Goal: Task Accomplishment & Management: Complete application form

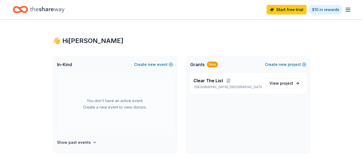
click at [45, 13] on icon "Home" at bounding box center [47, 9] width 34 height 11
click at [50, 7] on icon "Home" at bounding box center [47, 9] width 34 height 11
click at [148, 64] on button "Create new event" at bounding box center [153, 64] width 39 height 6
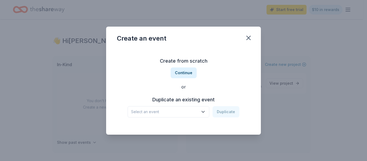
click at [205, 112] on icon "button" at bounding box center [203, 111] width 3 height 1
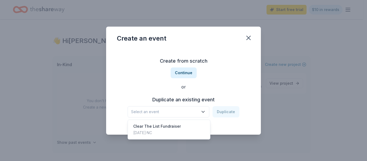
click at [205, 111] on icon "button" at bounding box center [203, 111] width 5 height 5
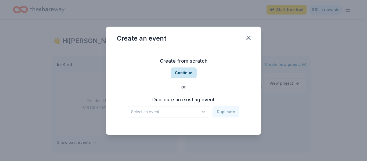
click at [187, 74] on button "Continue" at bounding box center [184, 72] width 26 height 11
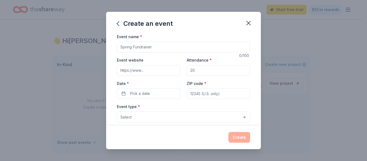
click at [161, 48] on input "Event name *" at bounding box center [183, 47] width 133 height 11
type input "Anniversary Silent Auction"
click at [150, 69] on input "Event website" at bounding box center [148, 70] width 63 height 11
click at [207, 69] on input "Attendance *" at bounding box center [218, 70] width 63 height 11
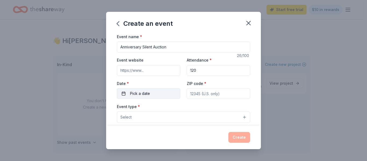
type input "120"
click at [159, 92] on button "Pick a date" at bounding box center [148, 93] width 63 height 11
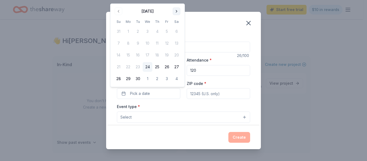
click at [175, 13] on button "Go to next month" at bounding box center [177, 12] width 8 height 8
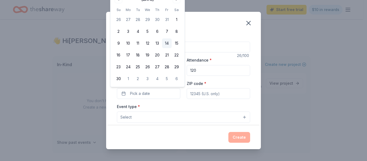
click at [168, 43] on button "14" at bounding box center [167, 43] width 10 height 10
click at [214, 94] on input "ZIP code *" at bounding box center [218, 93] width 63 height 11
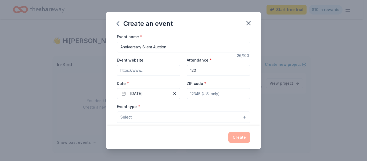
type input "27610"
type input "[STREET_ADDRESS]"
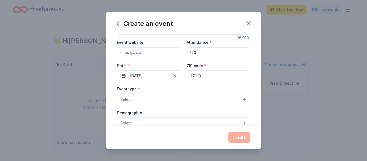
scroll to position [27, 0]
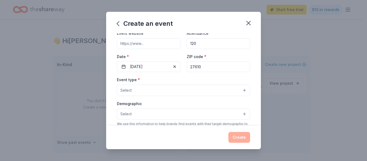
click at [198, 85] on button "Select" at bounding box center [183, 90] width 133 height 11
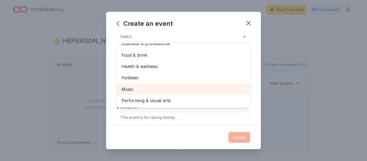
scroll to position [0, 0]
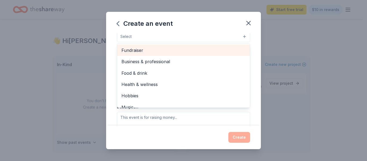
click at [140, 52] on span "Fundraiser" at bounding box center [184, 50] width 124 height 7
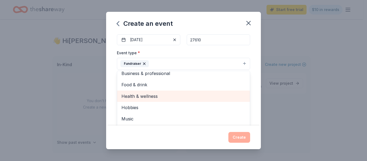
scroll to position [6, 0]
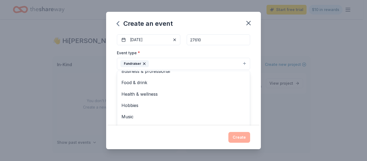
click at [251, 83] on div "Event name * Anniversary Silent Auction 26 /100 Event website Attendance * 120 …" at bounding box center [183, 79] width 155 height 92
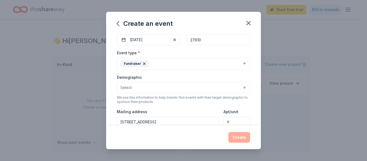
click at [222, 86] on button "Select" at bounding box center [183, 87] width 133 height 11
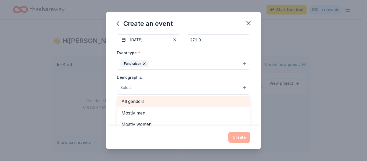
click at [170, 103] on span "All genders" at bounding box center [184, 101] width 124 height 7
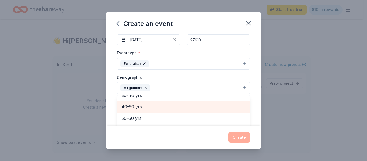
scroll to position [48, 0]
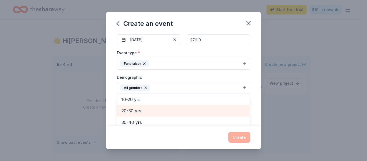
click at [151, 112] on span "20-30 yrs" at bounding box center [184, 110] width 124 height 7
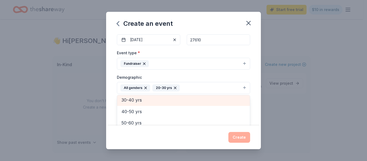
scroll to position [63, 0]
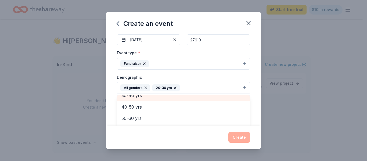
click at [151, 99] on span "30-40 yrs" at bounding box center [184, 95] width 124 height 7
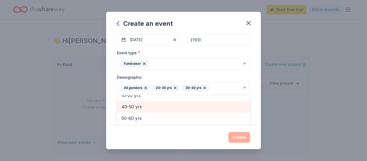
click at [150, 105] on span "40-50 yrs" at bounding box center [184, 106] width 124 height 7
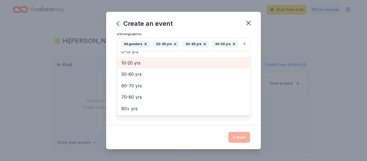
scroll to position [108, 0]
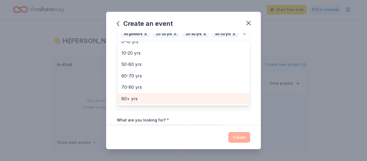
click at [145, 102] on span "80+ yrs" at bounding box center [184, 98] width 124 height 7
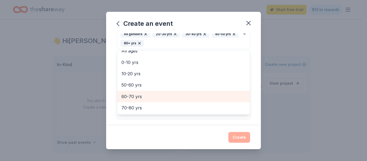
click at [141, 95] on span "60-70 yrs" at bounding box center [184, 96] width 124 height 7
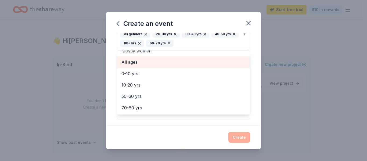
click at [147, 63] on span "All ages" at bounding box center [184, 62] width 124 height 7
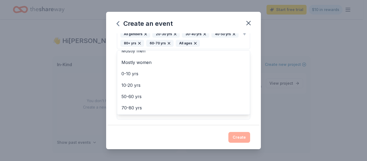
click at [171, 43] on icon "button" at bounding box center [169, 43] width 4 height 4
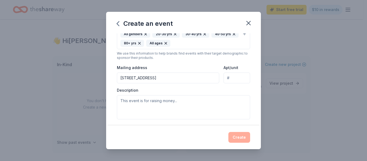
click at [141, 44] on icon "button" at bounding box center [139, 43] width 2 height 2
click at [232, 36] on icon "button" at bounding box center [234, 34] width 4 height 4
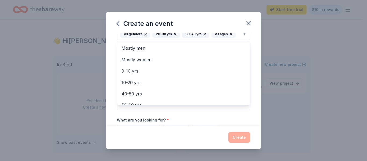
click at [173, 34] on icon "button" at bounding box center [175, 34] width 4 height 4
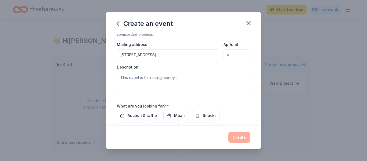
scroll to position [134, 0]
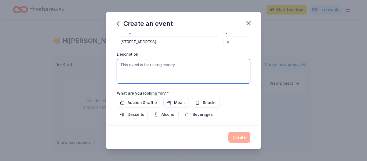
click at [173, 69] on textarea at bounding box center [183, 71] width 133 height 24
type textarea "t"
type textarea "R"
type textarea "t"
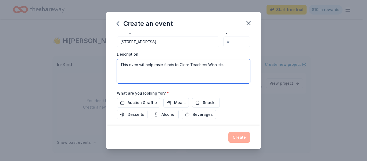
click at [216, 67] on textarea "This even will help rasie funds to Clear Teachers Wishlists." at bounding box center [183, 71] width 133 height 24
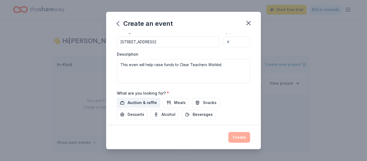
click at [145, 104] on span "Auction & raffle" at bounding box center [142, 103] width 29 height 6
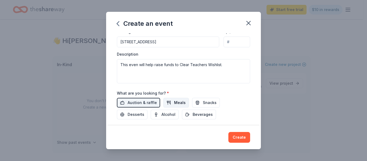
click at [179, 104] on span "Meals" at bounding box center [180, 103] width 12 height 6
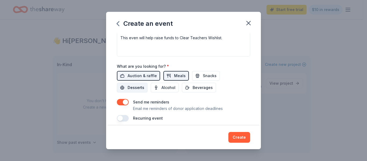
click at [135, 90] on span "Desserts" at bounding box center [136, 87] width 17 height 6
click at [166, 88] on span "Alcohol" at bounding box center [169, 87] width 14 height 6
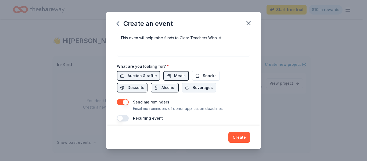
click at [205, 87] on span "Beverages" at bounding box center [203, 87] width 20 height 6
click at [208, 73] on span "Snacks" at bounding box center [210, 76] width 14 height 6
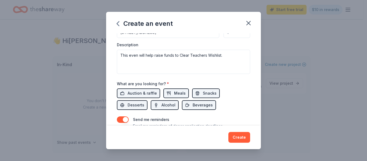
scroll to position [134, 0]
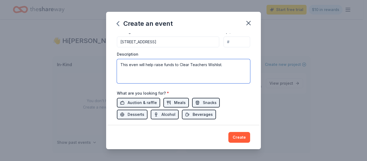
drag, startPoint x: 137, startPoint y: 65, endPoint x: 151, endPoint y: 63, distance: 14.7
click at [137, 65] on textarea "This even will help raise funds to Clear Teachers Wishlist." at bounding box center [183, 71] width 133 height 24
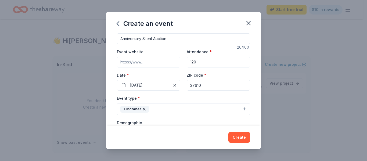
scroll to position [0, 0]
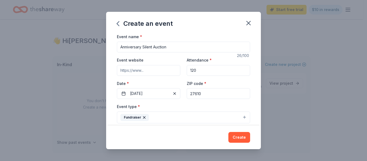
type textarea "This event will help raise funds to Clear Teachers Wishlist."
click at [152, 71] on input "Event website" at bounding box center [148, 70] width 63 height 11
paste input "[URL][DOMAIN_NAME]"
type input "[URL][DOMAIN_NAME]"
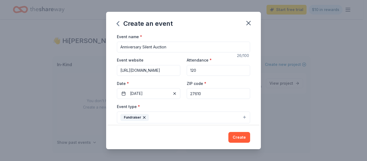
scroll to position [0, 0]
drag, startPoint x: 173, startPoint y: 45, endPoint x: 117, endPoint y: 46, distance: 55.9
click at [117, 46] on input "Anniversary Silent Auction" at bounding box center [183, 47] width 133 height 11
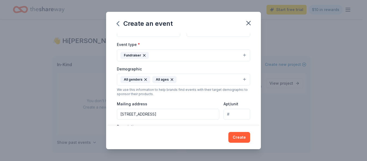
scroll to position [54, 0]
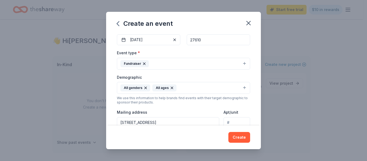
click at [241, 63] on button "Fundraiser" at bounding box center [183, 64] width 133 height 12
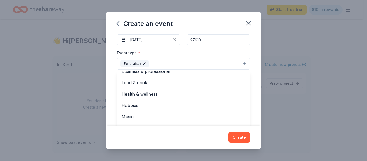
click at [254, 78] on div "Event name * Anniversary Silent Auction 26 /100 Event website [URL][DOMAIN_NAME…" at bounding box center [183, 79] width 155 height 92
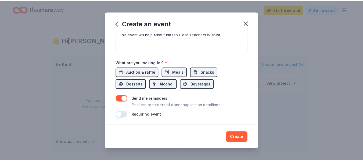
scroll to position [166, 0]
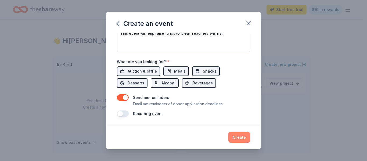
click at [239, 135] on button "Create" at bounding box center [240, 137] width 22 height 11
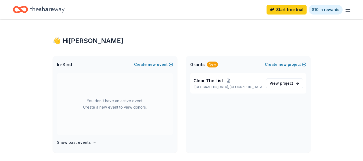
scroll to position [0, 0]
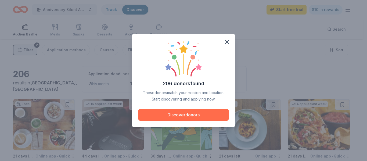
click at [207, 115] on button "Discover donors" at bounding box center [183, 115] width 90 height 12
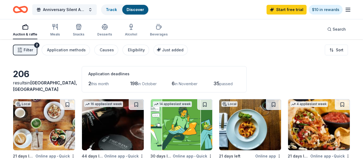
drag, startPoint x: 55, startPoint y: 0, endPoint x: 231, endPoint y: 38, distance: 179.7
click at [231, 38] on div "Auction & raffle Meals Snacks Desserts Alcohol Beverages Search" at bounding box center [181, 29] width 337 height 20
click at [55, 27] on icon "button" at bounding box center [55, 27] width 6 height 6
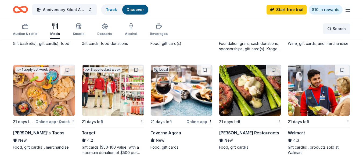
scroll to position [215, 0]
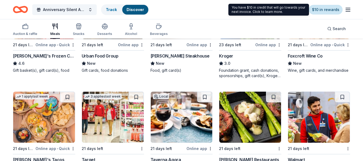
click at [331, 10] on link "$10 in rewards" at bounding box center [326, 10] width 34 height 10
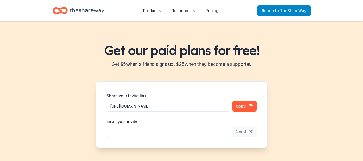
click at [271, 11] on span "Return to TheShareWay" at bounding box center [284, 11] width 45 height 6
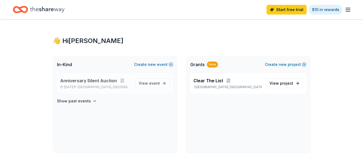
click at [112, 83] on span "Anniversary Silent Auction" at bounding box center [88, 80] width 57 height 6
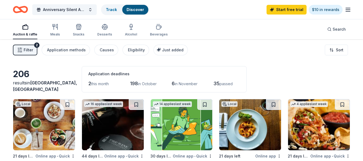
click at [350, 10] on icon "button" at bounding box center [348, 9] width 6 height 6
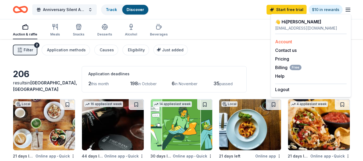
click at [299, 40] on div "Account" at bounding box center [311, 41] width 72 height 6
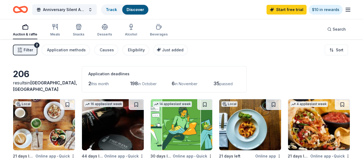
click at [349, 9] on icon "button" at bounding box center [348, 9] width 6 height 6
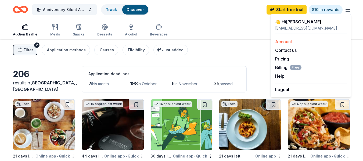
click at [284, 40] on link "Account" at bounding box center [283, 41] width 17 height 5
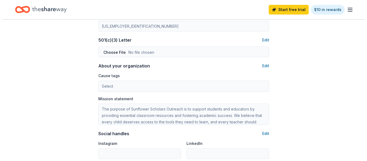
scroll to position [269, 0]
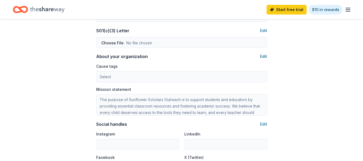
click at [264, 56] on button "Edit" at bounding box center [263, 56] width 7 height 6
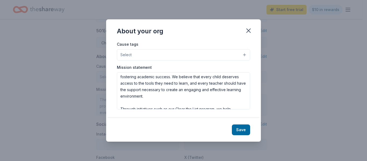
scroll to position [27, 0]
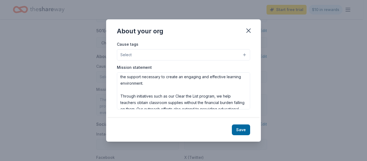
click at [210, 52] on button "Select" at bounding box center [183, 54] width 133 height 11
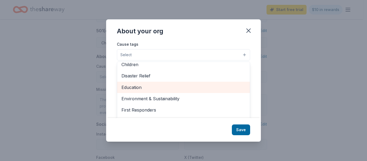
click at [154, 91] on span "Education" at bounding box center [184, 87] width 124 height 7
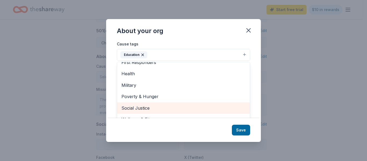
scroll to position [8, 0]
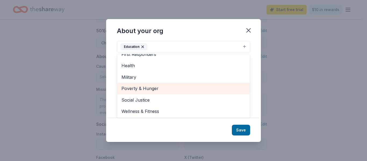
click at [152, 88] on span "Poverty & Hunger" at bounding box center [184, 88] width 124 height 7
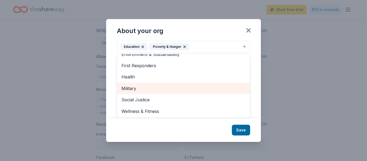
scroll to position [52, 0]
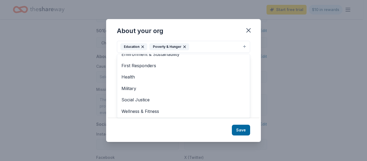
click at [245, 132] on div "About your org Cause tags Education Poverty & Hunger Animals Art & Culture Chil…" at bounding box center [183, 80] width 155 height 123
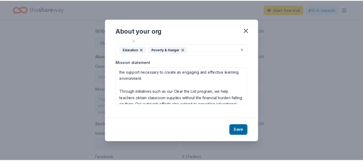
scroll to position [0, 0]
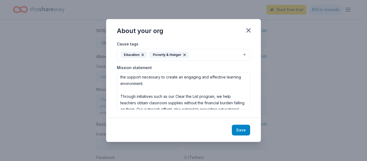
click at [250, 130] on button "Save" at bounding box center [241, 130] width 18 height 11
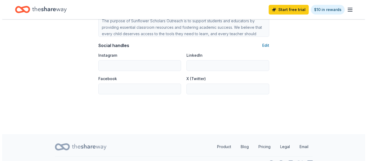
scroll to position [350, 0]
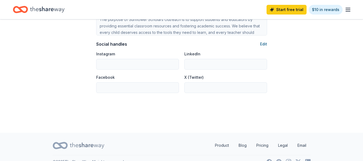
click at [266, 43] on button "Edit" at bounding box center [263, 44] width 7 height 6
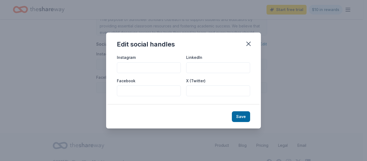
click at [133, 88] on input "Facebook" at bounding box center [149, 91] width 64 height 11
paste input "[URL][DOMAIN_NAME]"
type input "[URL][DOMAIN_NAME]"
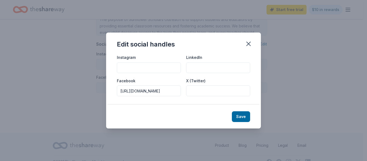
click at [127, 68] on input "Instagram" at bounding box center [149, 67] width 64 height 11
paste input "[URL][DOMAIN_NAME]"
type input "[URL][DOMAIN_NAME]"
click at [239, 116] on button "Save" at bounding box center [241, 116] width 18 height 11
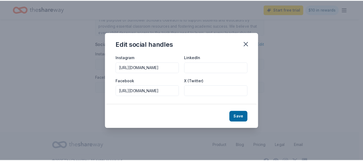
scroll to position [0, 0]
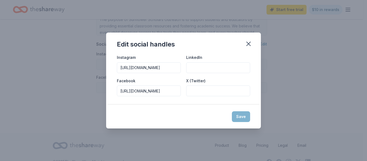
type input "[URL][DOMAIN_NAME]"
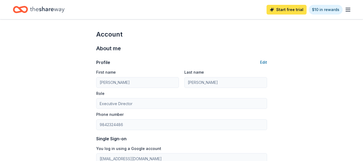
click at [290, 9] on link "Start free trial" at bounding box center [287, 10] width 40 height 10
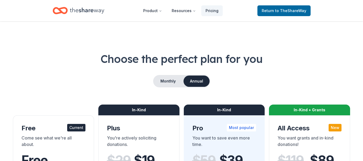
click at [81, 10] on icon "Home" at bounding box center [87, 10] width 34 height 11
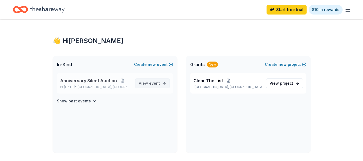
click at [160, 84] on span "event" at bounding box center [154, 83] width 11 height 5
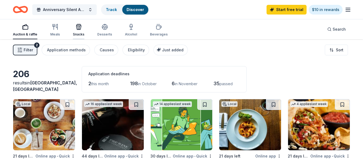
click at [76, 29] on icon "button" at bounding box center [78, 28] width 5 height 4
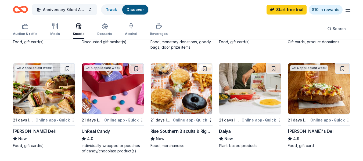
scroll to position [323, 0]
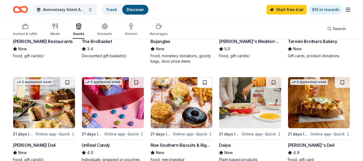
click at [203, 81] on button at bounding box center [204, 82] width 15 height 11
click at [207, 83] on button at bounding box center [205, 82] width 14 height 11
click at [111, 8] on link "Track · 1" at bounding box center [113, 9] width 14 height 5
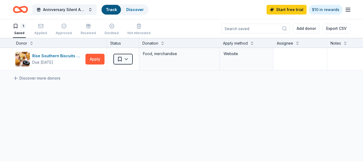
scroll to position [0, 0]
click at [127, 61] on html "Anniversary Silent Auction Track · 1 Discover Start free trial $10 in rewards 1…" at bounding box center [181, 80] width 363 height 161
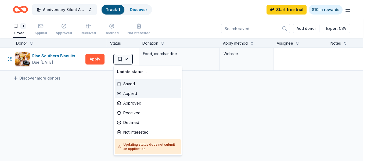
click at [128, 95] on div "Applied" at bounding box center [148, 94] width 66 height 10
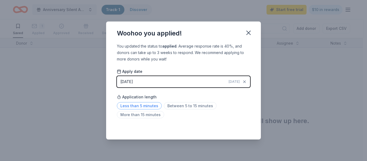
click at [129, 107] on span "Less than 5 minutes" at bounding box center [139, 105] width 45 height 7
click at [250, 33] on icon "button" at bounding box center [249, 33] width 4 height 4
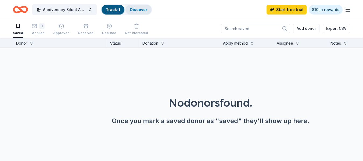
click at [139, 8] on link "Discover" at bounding box center [138, 9] width 17 height 5
